Goal: Information Seeking & Learning: Check status

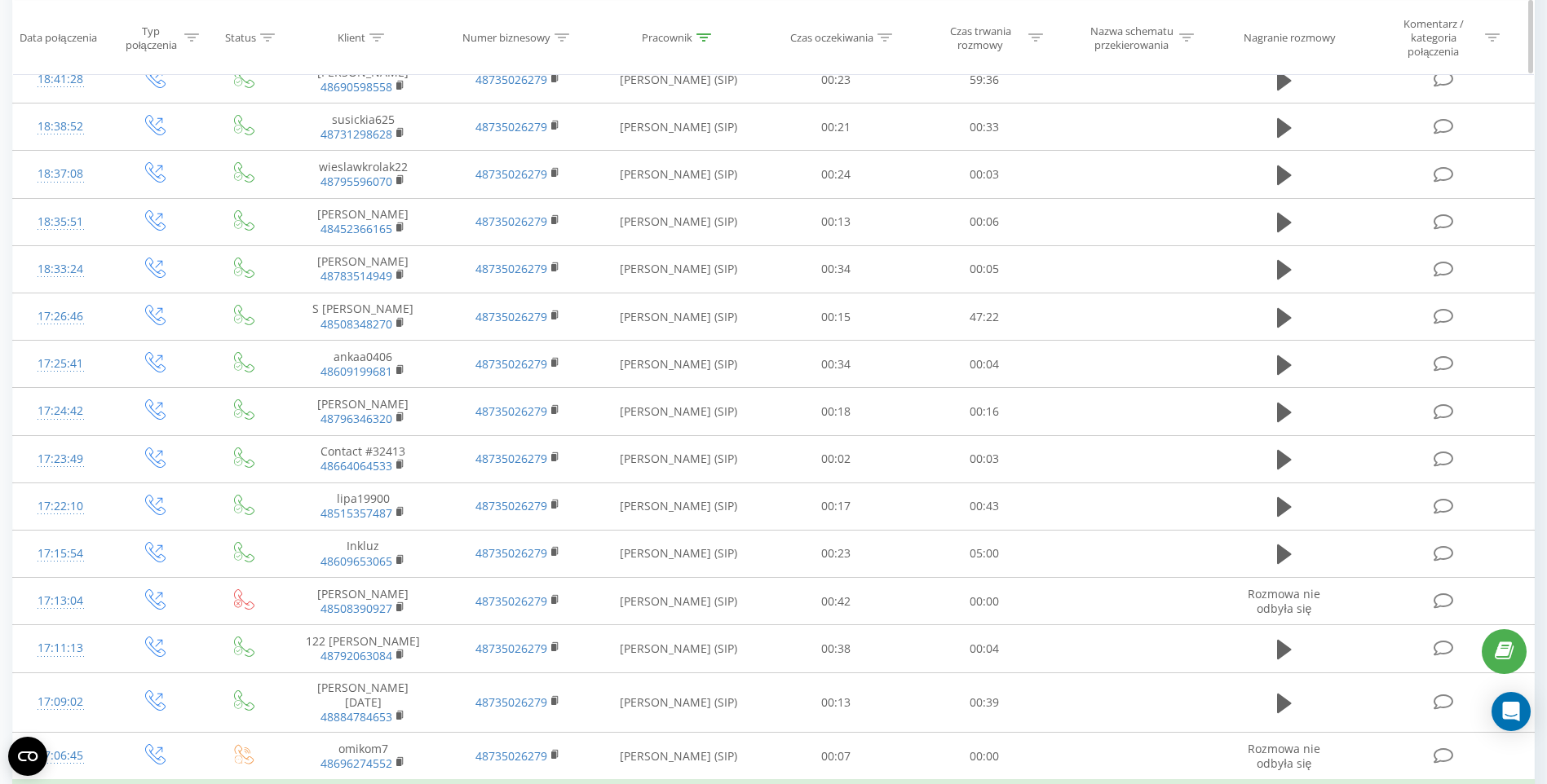
scroll to position [1605, 0]
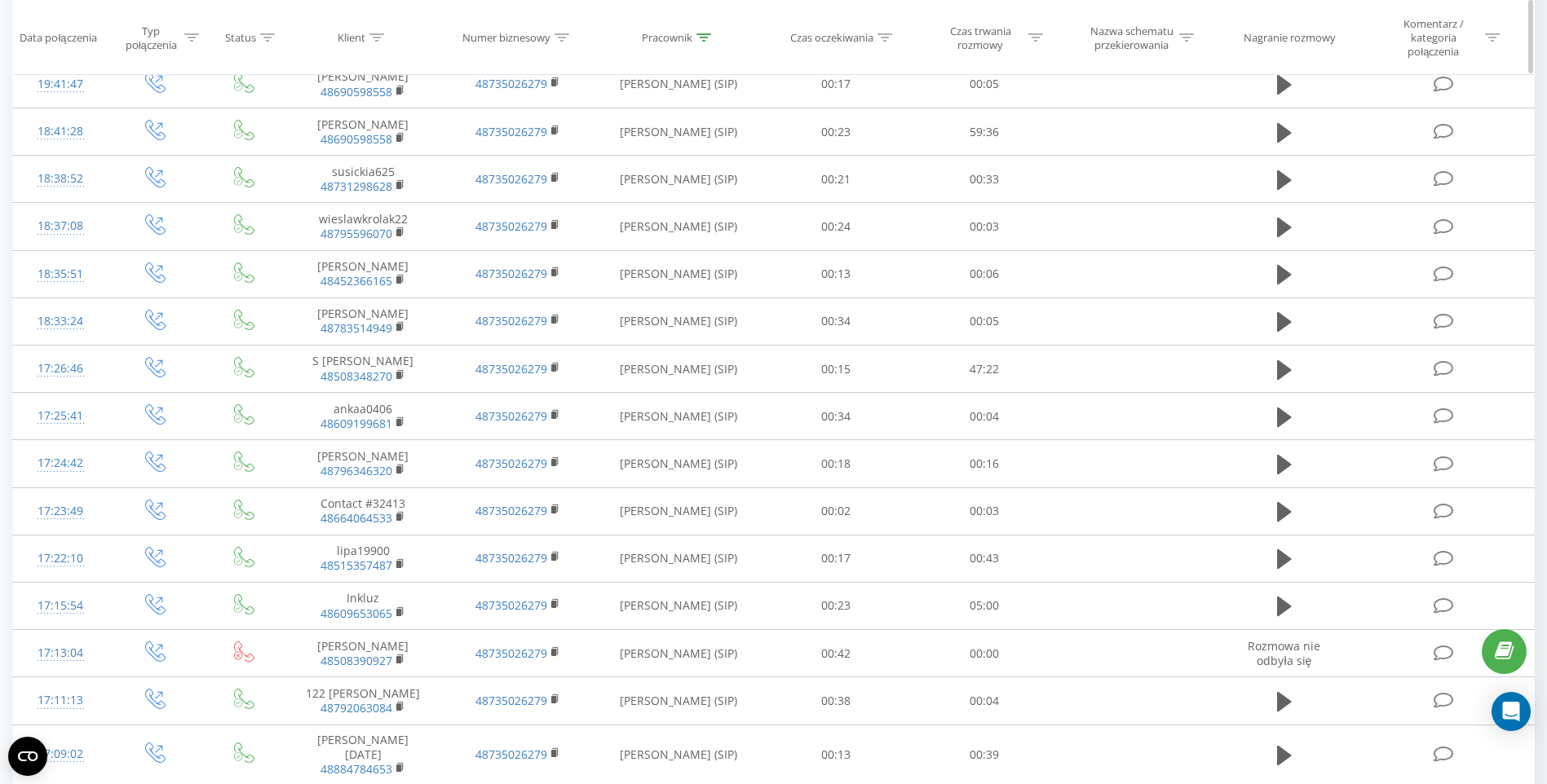
click at [705, 31] on div at bounding box center [703, 38] width 15 height 14
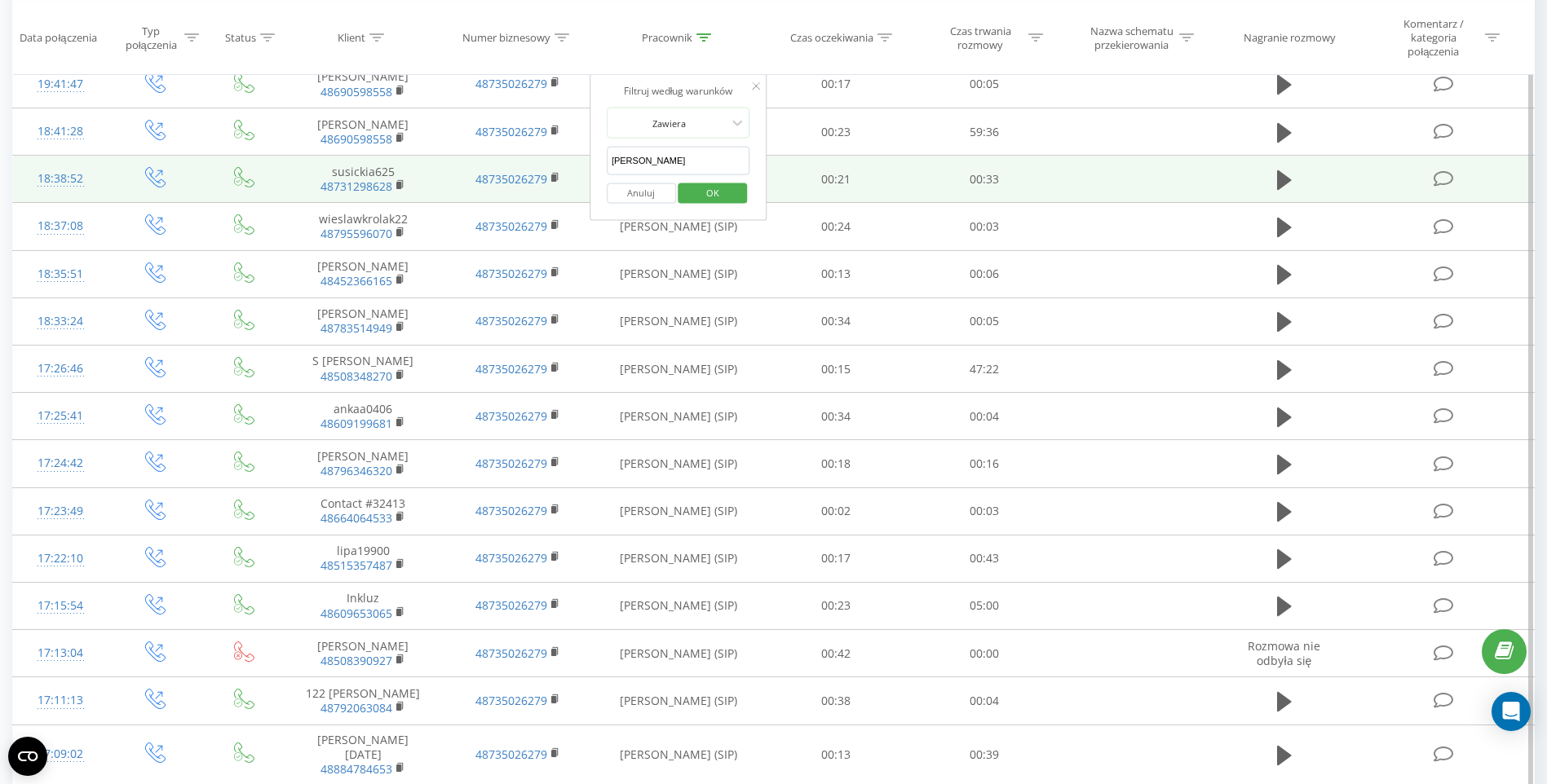
drag, startPoint x: 642, startPoint y: 163, endPoint x: 550, endPoint y: 162, distance: 92.0
type input "radziun"
click button "OK" at bounding box center [714, 192] width 70 height 20
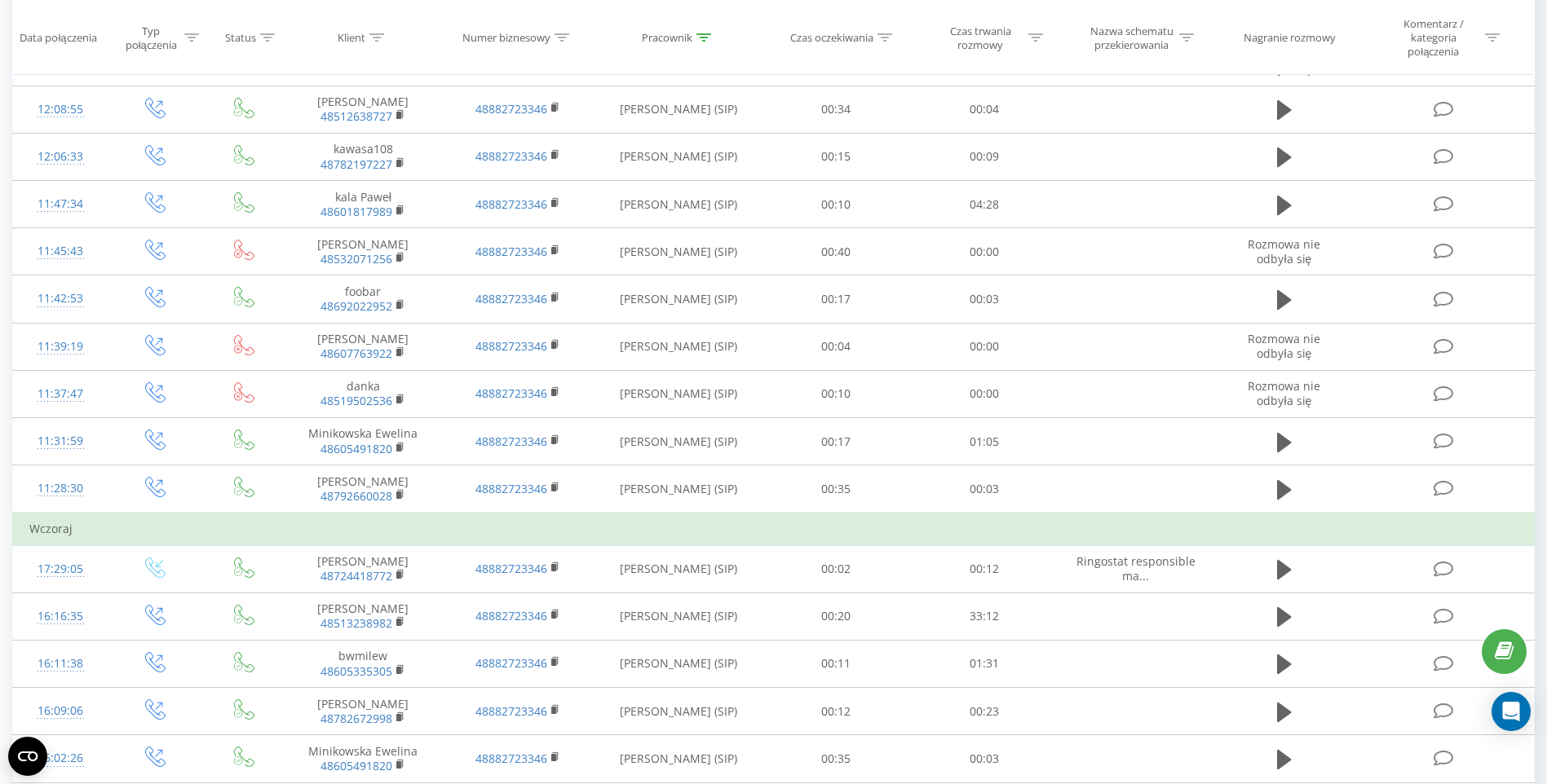
scroll to position [815, 0]
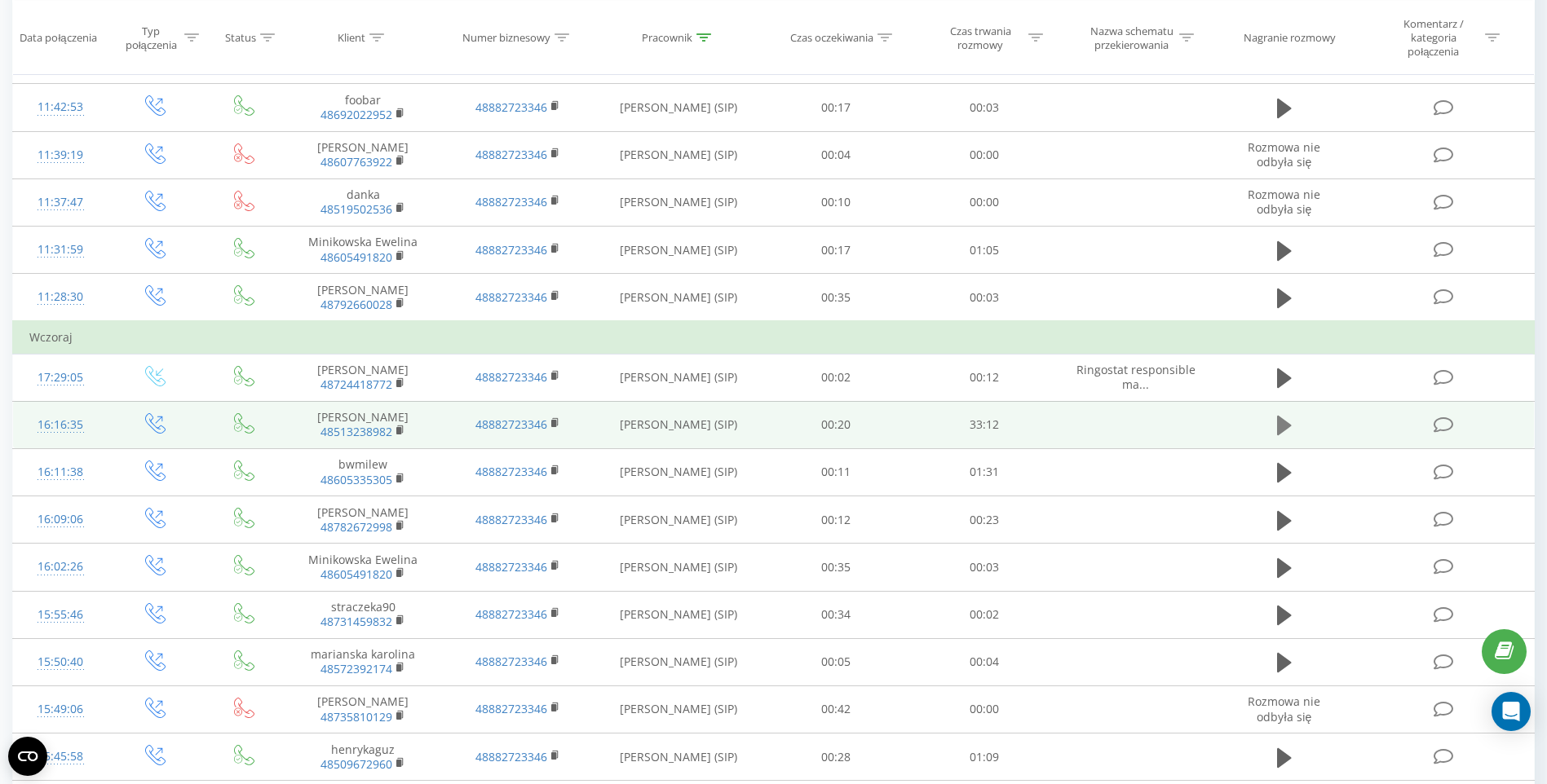
click at [1278, 416] on icon at bounding box center [1283, 425] width 15 height 19
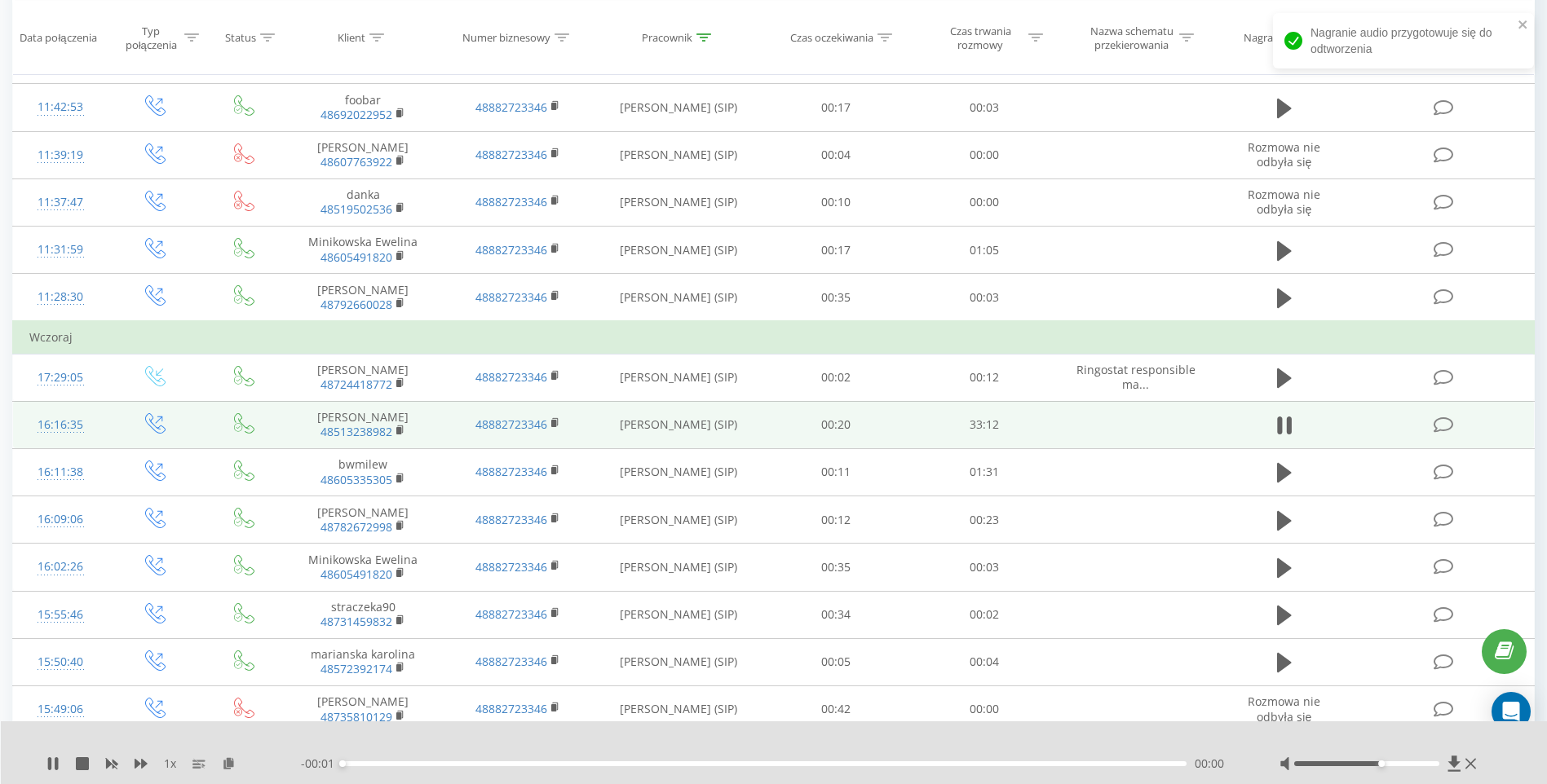
drag, startPoint x: 1381, startPoint y: 766, endPoint x: 1411, endPoint y: 765, distance: 30.0
click at [1385, 765] on div "Accessibility label" at bounding box center [1381, 764] width 7 height 7
click at [1201, 738] on div at bounding box center [763, 742] width 1147 height 18
click at [1044, 762] on div "00:00" at bounding box center [764, 764] width 844 height 5
click at [1105, 765] on div "- 30:13 00:00 00:00" at bounding box center [770, 764] width 938 height 16
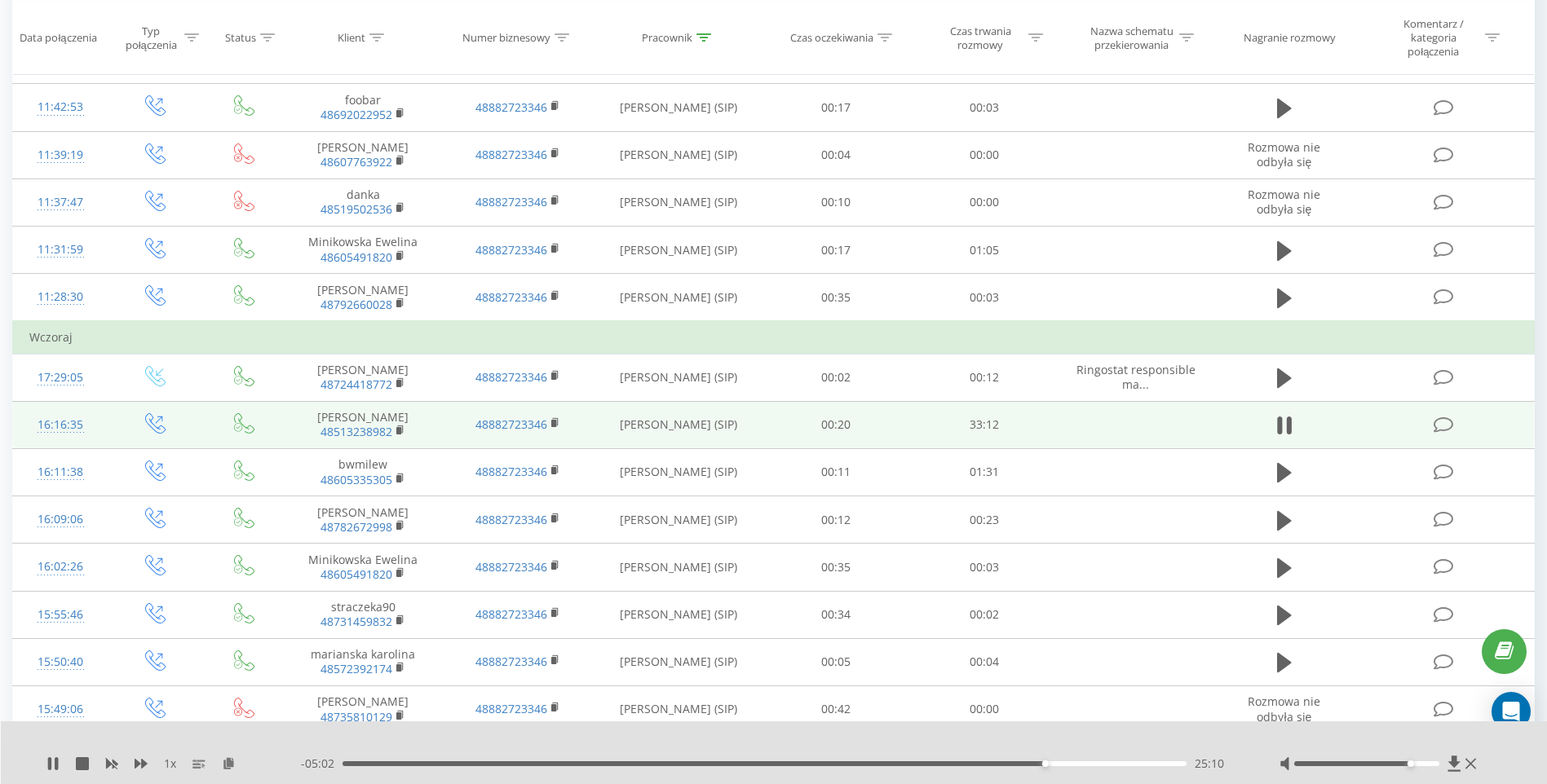
click at [1121, 762] on div "25:10" at bounding box center [764, 764] width 844 height 5
click at [1144, 763] on div "28:01" at bounding box center [764, 764] width 844 height 5
click at [53, 767] on icon at bounding box center [52, 763] width 13 height 13
click at [400, 427] on rect at bounding box center [398, 431] width 5 height 8
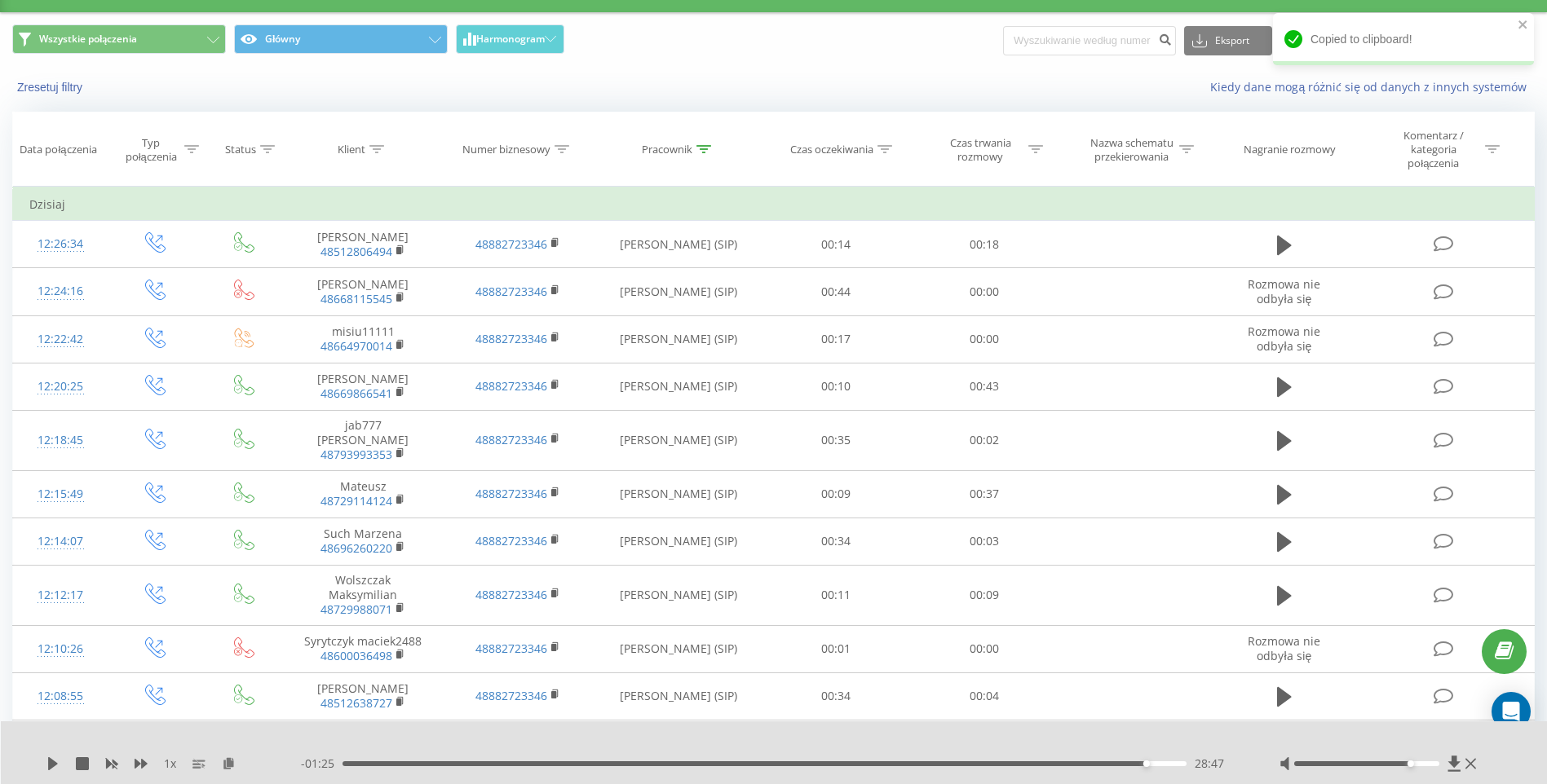
scroll to position [0, 0]
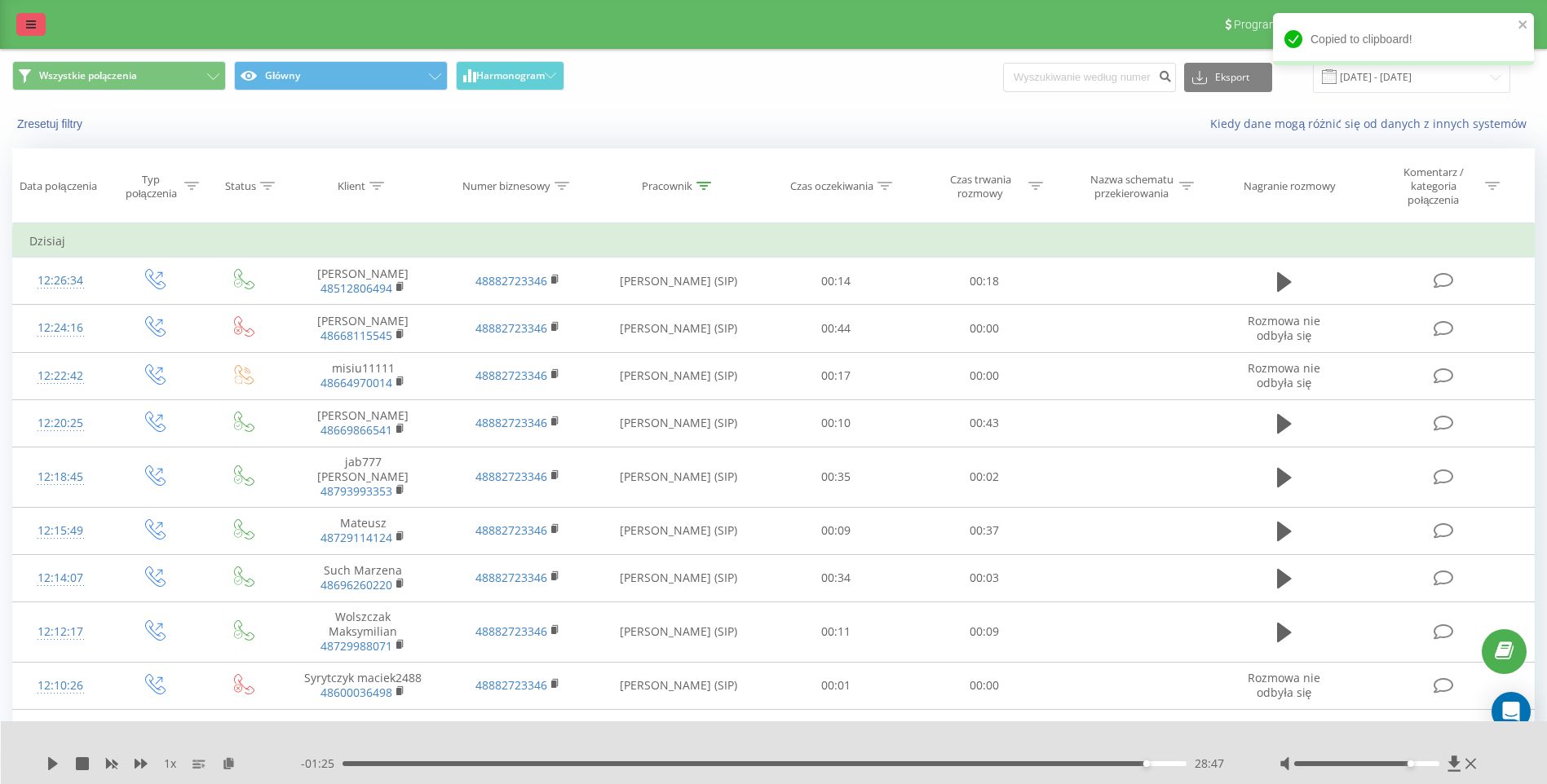
click at [34, 25] on icon at bounding box center [31, 24] width 10 height 12
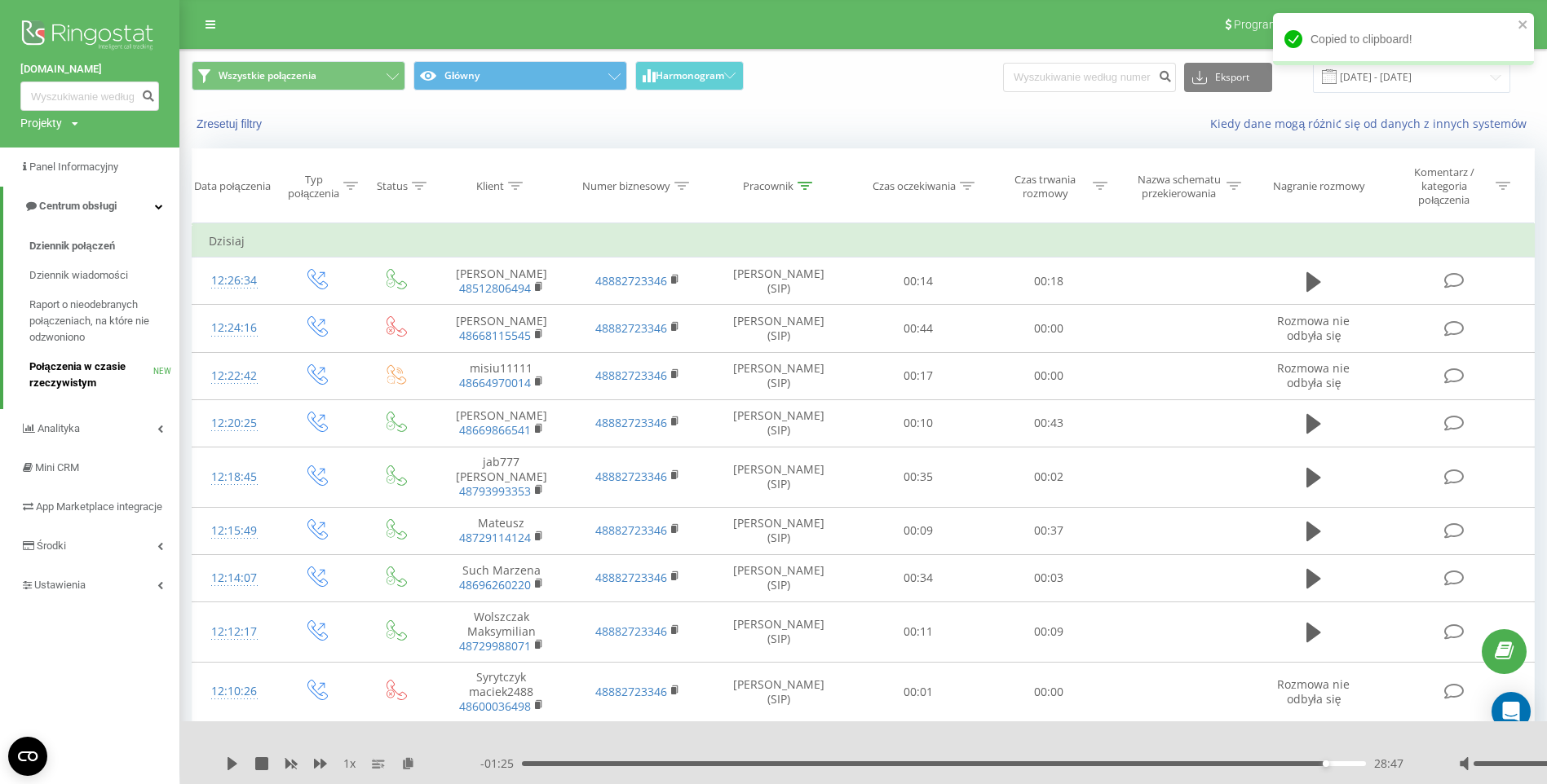
click at [58, 367] on span "Połączenia w czasie rzeczywistym" at bounding box center [91, 375] width 124 height 33
